Goal: Information Seeking & Learning: Learn about a topic

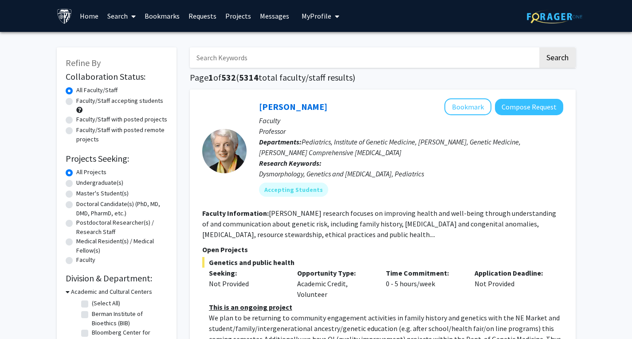
click at [138, 102] on label "Faculty/Staff accepting students" at bounding box center [119, 100] width 87 height 9
click at [82, 102] on input "Faculty/Staff accepting students" at bounding box center [79, 99] width 6 height 6
radio input "true"
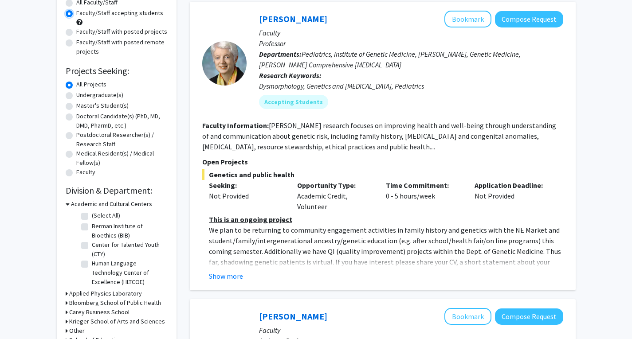
scroll to position [88, 0]
click at [225, 273] on button "Show more" at bounding box center [226, 276] width 34 height 11
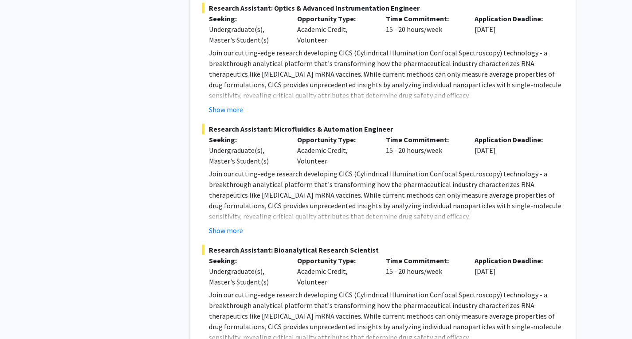
scroll to position [3283, 0]
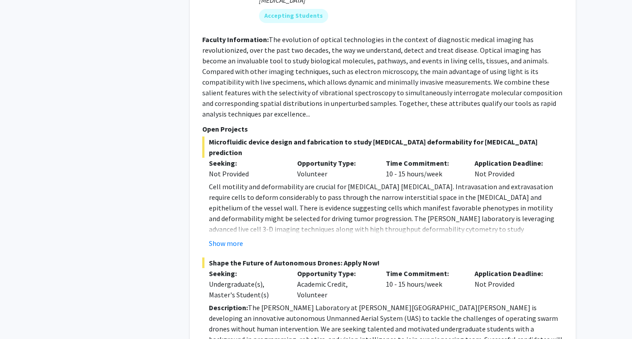
scroll to position [4606, 0]
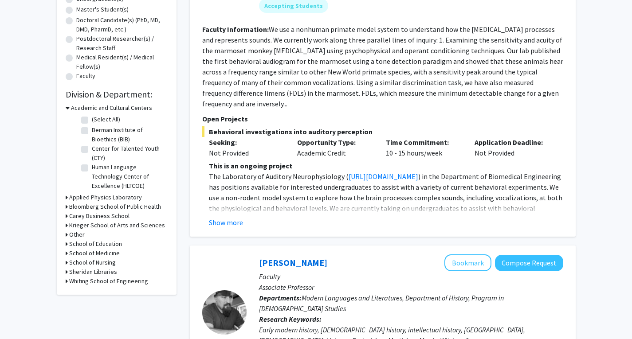
scroll to position [184, 0]
click at [100, 226] on h3 "Krieger School of Arts and Sciences" at bounding box center [117, 225] width 96 height 9
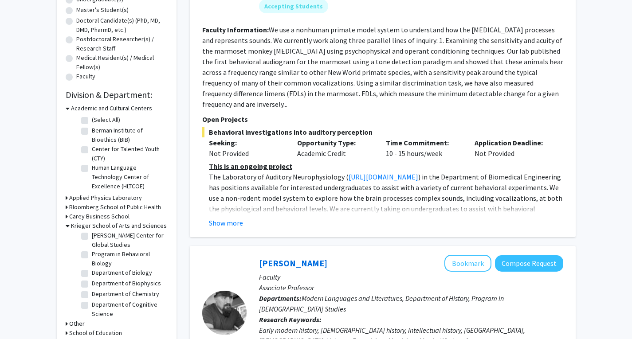
scroll to position [85, 0]
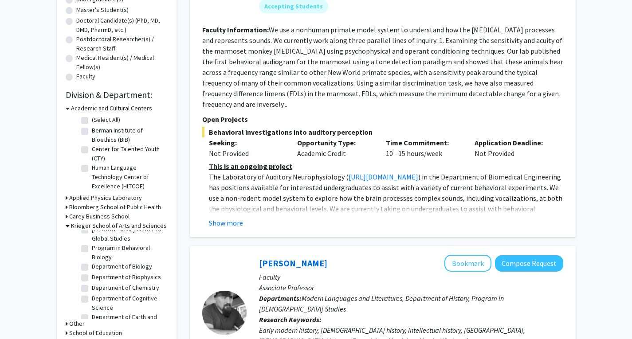
click at [92, 271] on label "Department of Biology" at bounding box center [122, 266] width 60 height 9
click at [92, 268] on input "Department of Biology" at bounding box center [95, 265] width 6 height 6
checkbox input "true"
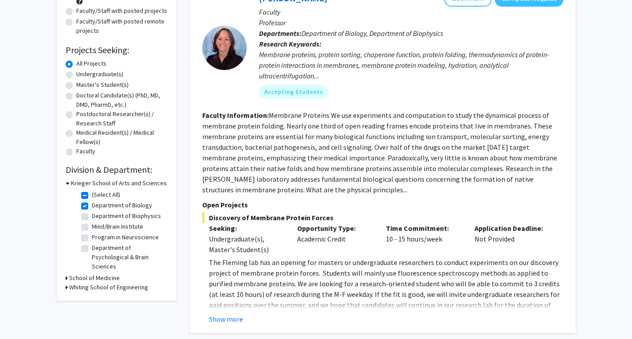
scroll to position [111, 0]
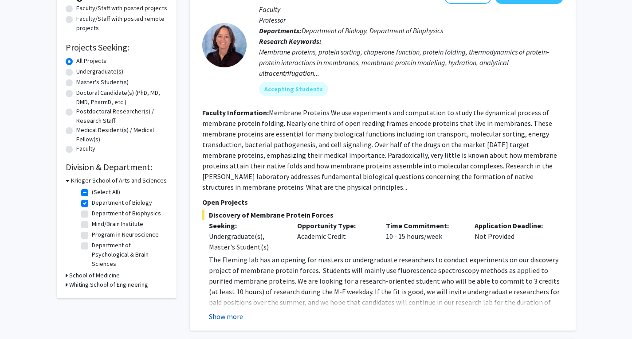
click at [221, 318] on button "Show more" at bounding box center [226, 316] width 34 height 11
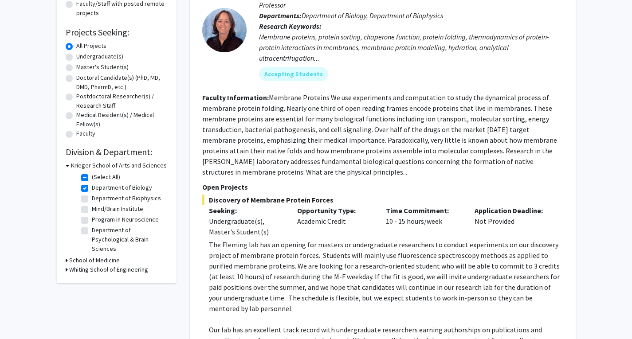
scroll to position [128, 0]
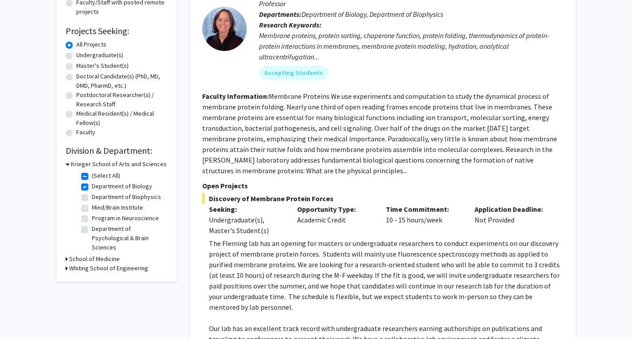
click at [199, 216] on div "Seeking: Undergraduate(s), Master's Student(s) Opportunity Type: Academic Credi…" at bounding box center [376, 220] width 361 height 32
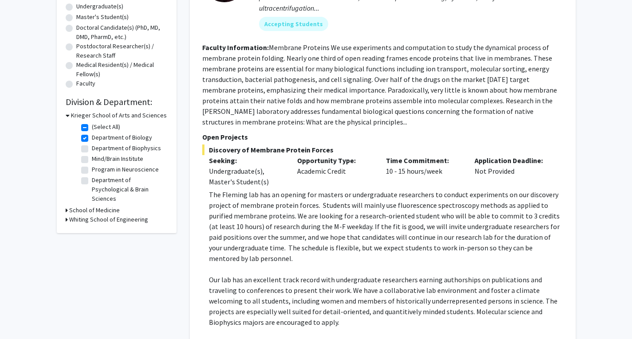
scroll to position [177, 0]
click at [92, 150] on label "Department of Biophysics" at bounding box center [126, 147] width 69 height 9
click at [92, 149] on input "Department of Biophysics" at bounding box center [95, 146] width 6 height 6
checkbox input "true"
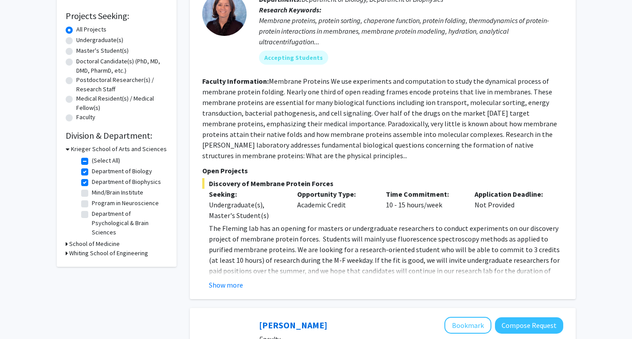
scroll to position [143, 0]
click at [92, 202] on label "Program in Neuroscience" at bounding box center [125, 202] width 67 height 9
click at [92, 202] on input "Program in Neuroscience" at bounding box center [95, 201] width 6 height 6
checkbox input "true"
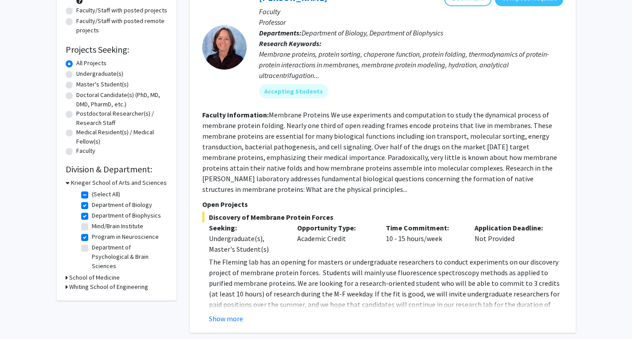
scroll to position [151, 0]
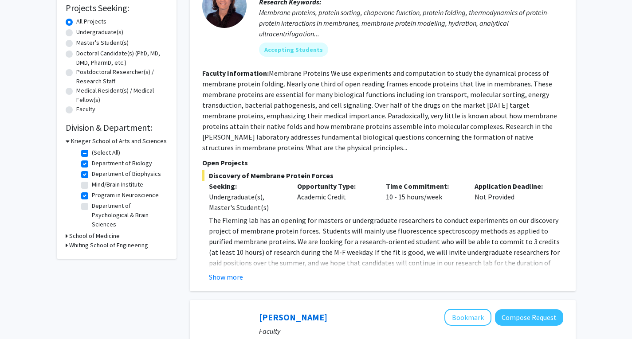
click at [73, 239] on h3 "School of Medicine" at bounding box center [94, 236] width 51 height 9
click at [83, 254] on fg-checkbox "Molecular Biology and Genetics Molecular Biology and Genetics" at bounding box center [123, 263] width 84 height 19
click at [86, 263] on fg-checkbox "Molecular Biology and Genetics Molecular Biology and Genetics" at bounding box center [123, 263] width 84 height 19
click at [92, 275] on label "Neuroscience" at bounding box center [110, 276] width 37 height 9
click at [92, 275] on input "Neuroscience" at bounding box center [95, 275] width 6 height 6
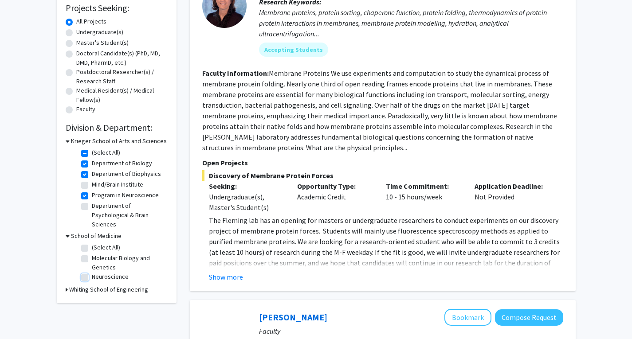
checkbox input "true"
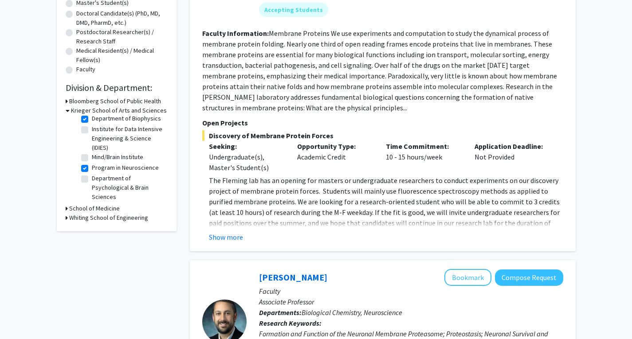
scroll to position [193, 0]
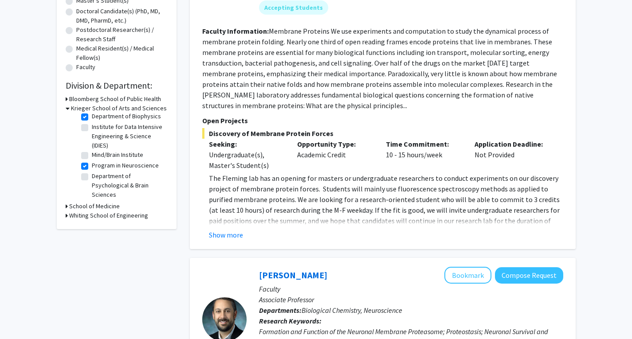
click at [101, 208] on h3 "School of Medicine" at bounding box center [94, 206] width 51 height 9
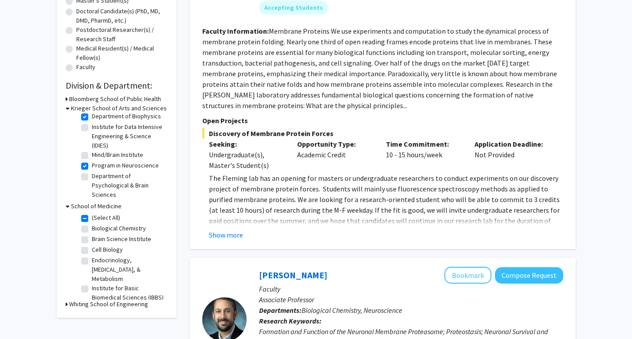
click at [92, 252] on label "Cell Biology" at bounding box center [107, 249] width 31 height 9
click at [92, 251] on input "Cell Biology" at bounding box center [95, 248] width 6 height 6
checkbox input "true"
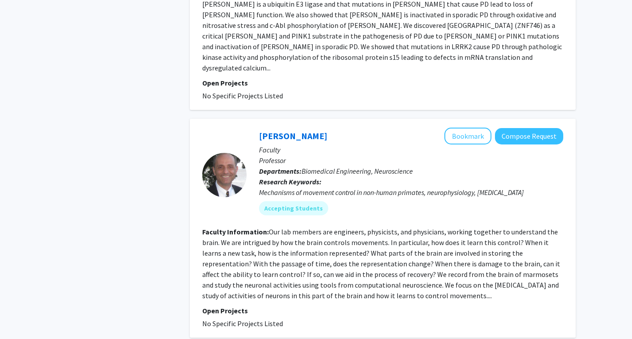
scroll to position [2391, 0]
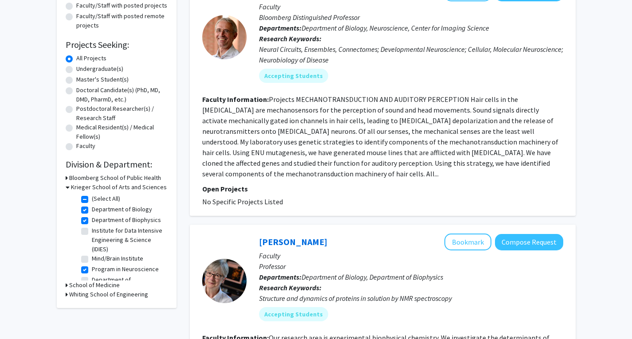
scroll to position [25, 0]
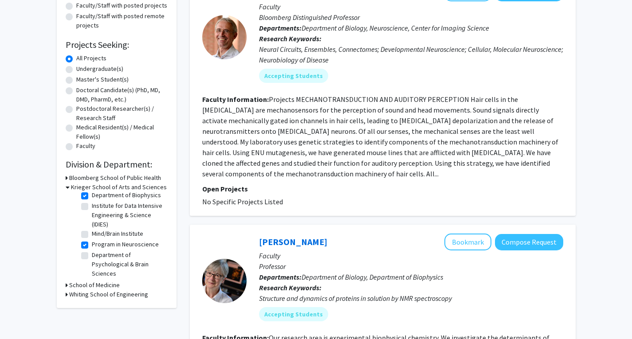
click at [106, 287] on h3 "School of Medicine" at bounding box center [94, 285] width 51 height 9
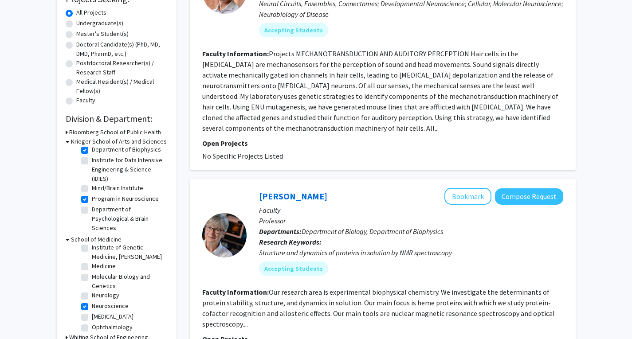
scroll to position [133, 0]
click at [92, 288] on label "Molecular Biology and Genetics" at bounding box center [129, 281] width 74 height 19
click at [92, 278] on input "Molecular Biology and Genetics" at bounding box center [95, 275] width 6 height 6
checkbox input "true"
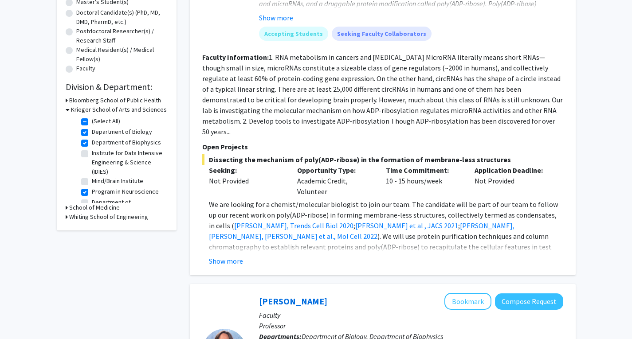
scroll to position [192, 0]
click at [216, 255] on button "Show more" at bounding box center [226, 260] width 34 height 11
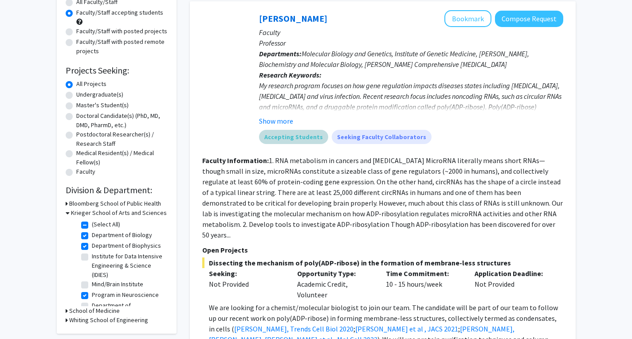
scroll to position [86, 0]
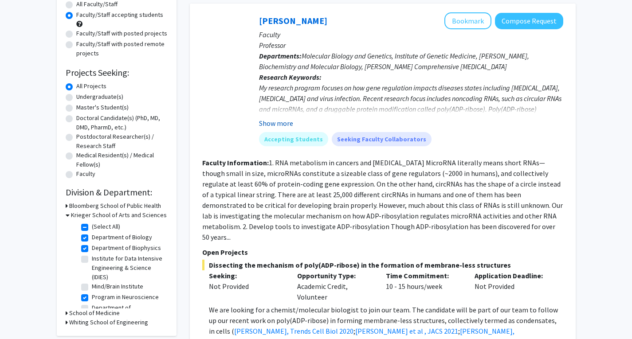
click at [280, 121] on button "Show more" at bounding box center [276, 123] width 34 height 11
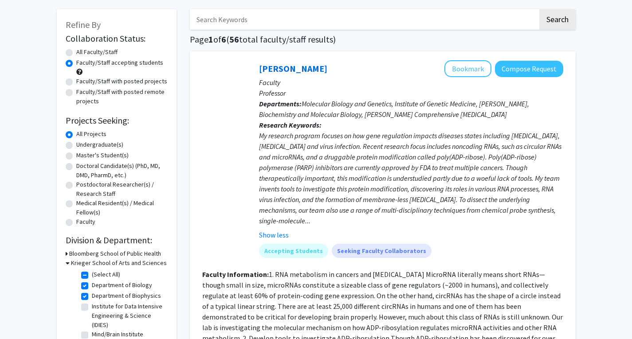
scroll to position [38, 0]
drag, startPoint x: 248, startPoint y: 70, endPoint x: 336, endPoint y: 70, distance: 87.8
click at [336, 70] on div "Anthony K. L. Leung Bookmark Compose Request Faculty Professor Departments: Mol…" at bounding box center [405, 163] width 317 height 204
copy link "Anthony K. L. Leung"
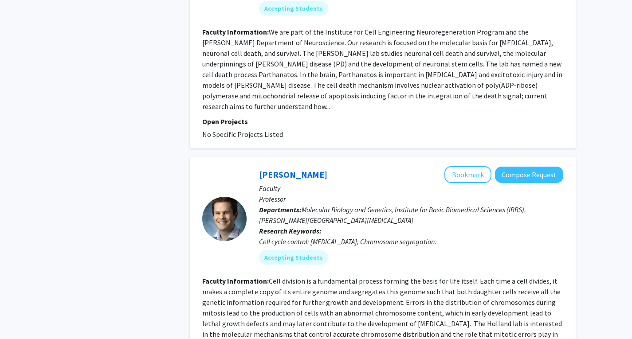
scroll to position [2004, 0]
